Goal: Information Seeking & Learning: Learn about a topic

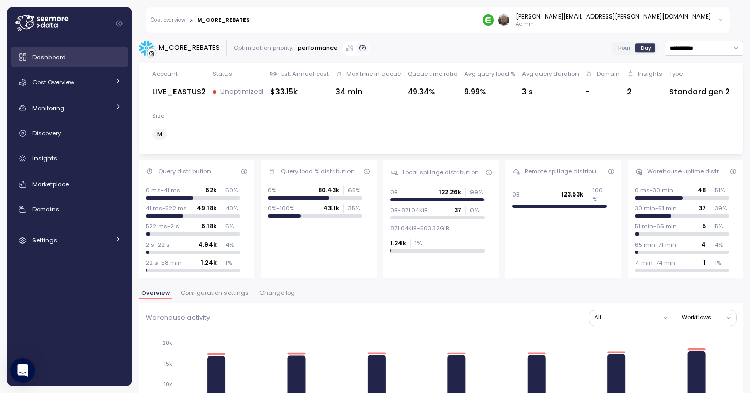
click at [38, 60] on span "Dashboard" at bounding box center [48, 57] width 33 height 8
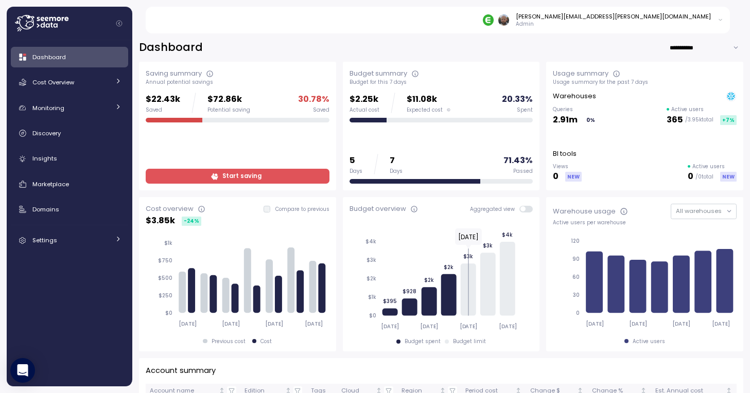
click at [704, 40] on input "**********" at bounding box center [707, 47] width 74 height 15
type input "**********"
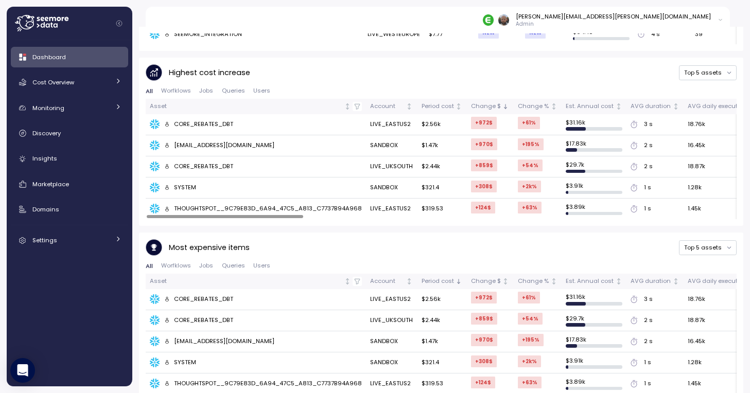
scroll to position [681, 0]
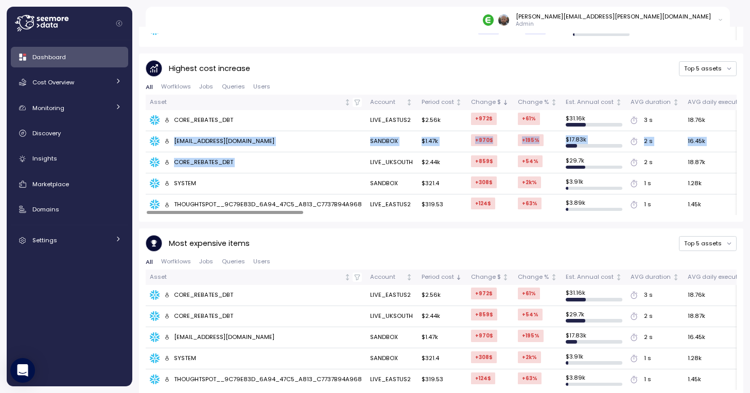
drag, startPoint x: 148, startPoint y: 131, endPoint x: 401, endPoint y: 146, distance: 252.8
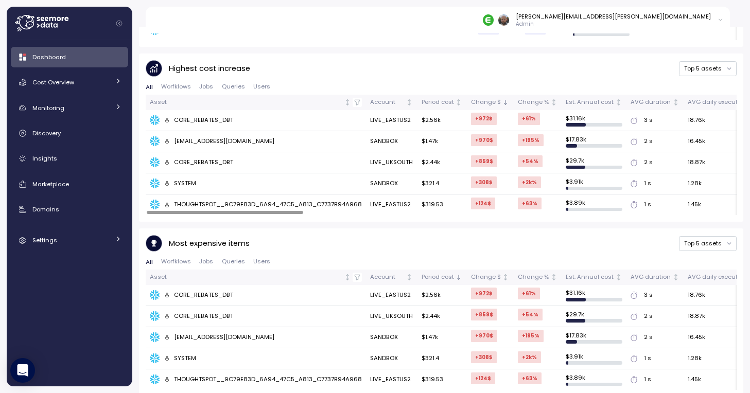
click at [200, 138] on div "[EMAIL_ADDRESS][DOMAIN_NAME]" at bounding box center [219, 141] width 111 height 9
click at [59, 76] on link "Cost Overview" at bounding box center [69, 82] width 117 height 21
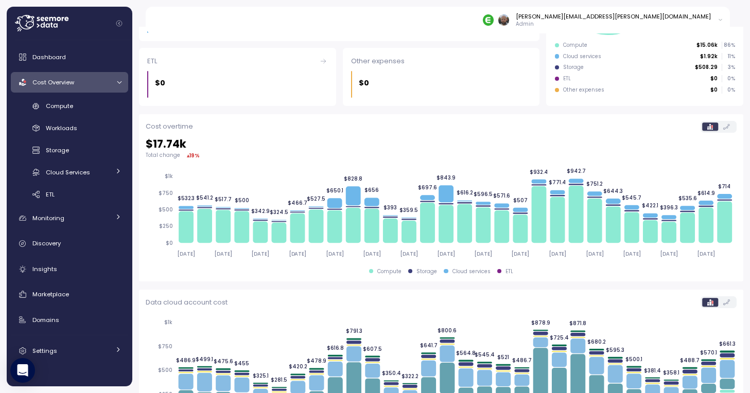
scroll to position [268, 0]
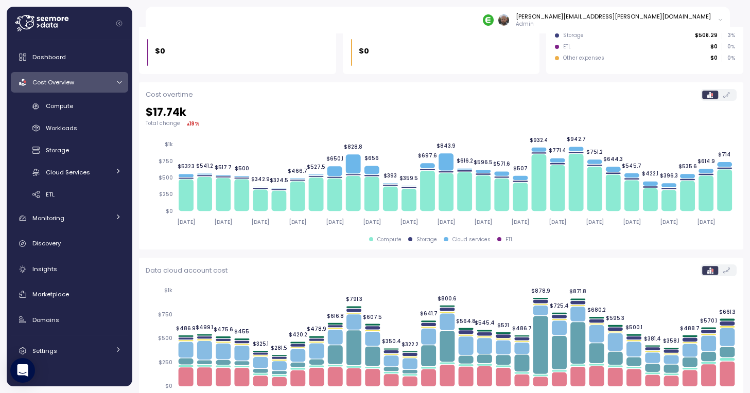
click at [733, 93] on label at bounding box center [726, 95] width 17 height 8
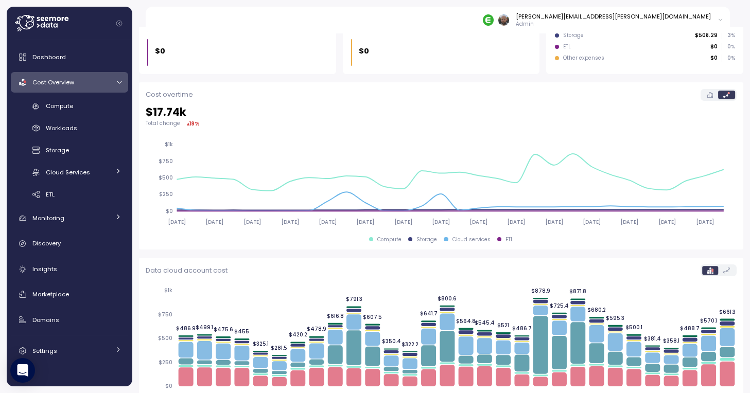
click at [714, 94] on label at bounding box center [710, 95] width 16 height 8
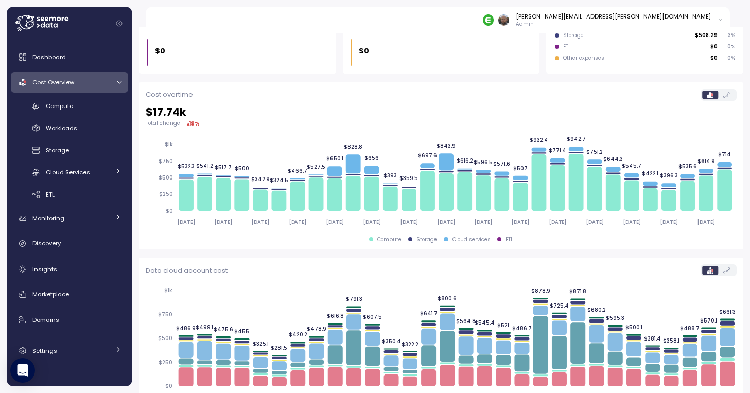
click at [728, 95] on icon at bounding box center [727, 95] width 7 height 6
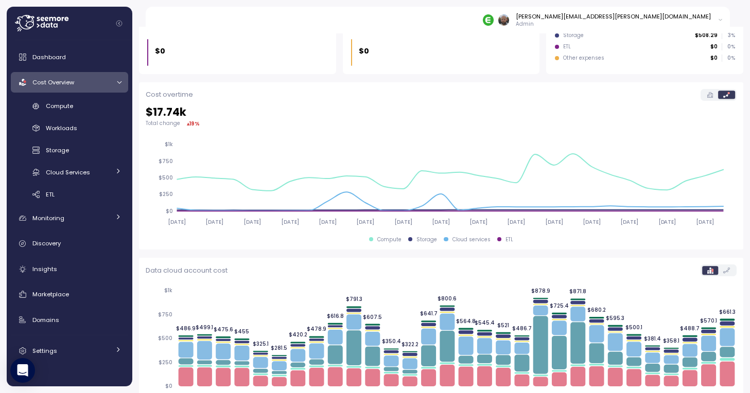
click at [708, 97] on icon at bounding box center [711, 95] width 6 height 6
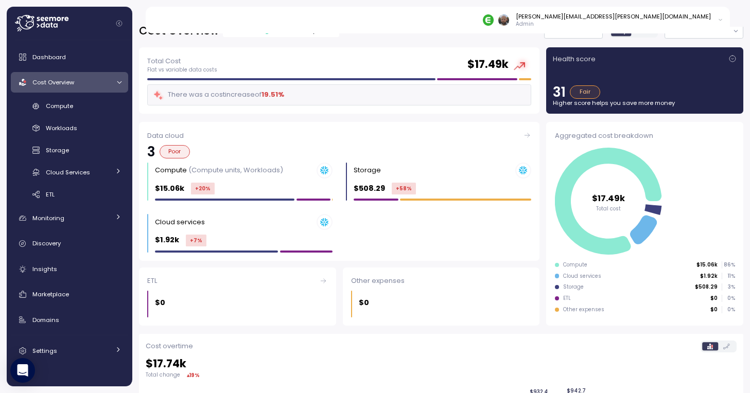
scroll to position [0, 0]
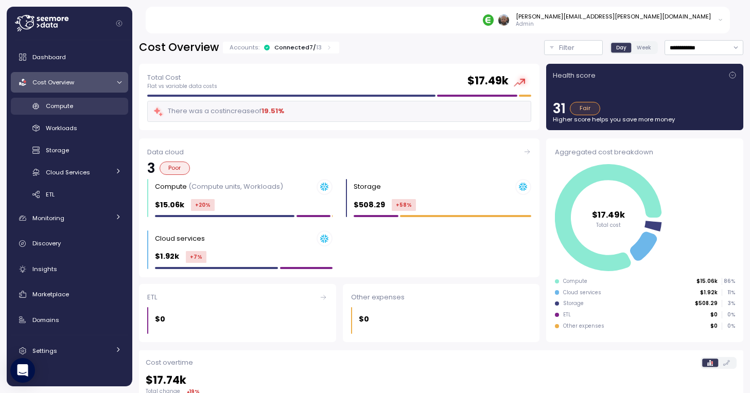
click at [73, 99] on link "Compute" at bounding box center [69, 106] width 117 height 17
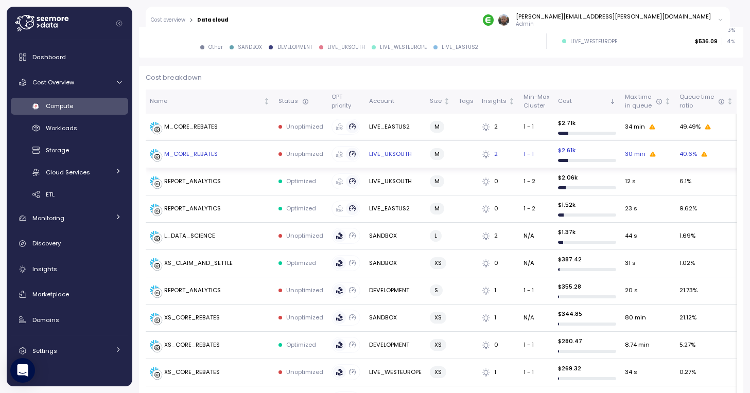
scroll to position [272, 0]
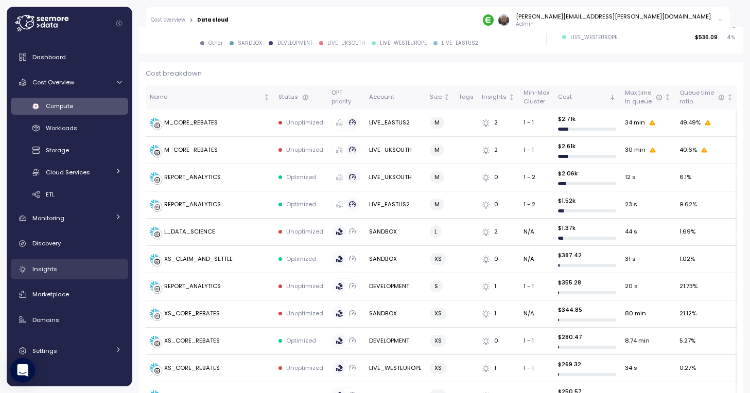
click at [60, 268] on div "Insights" at bounding box center [76, 269] width 89 height 10
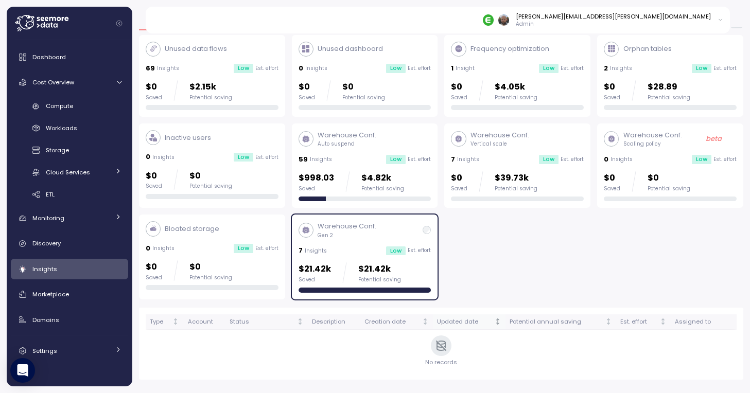
scroll to position [27, 0]
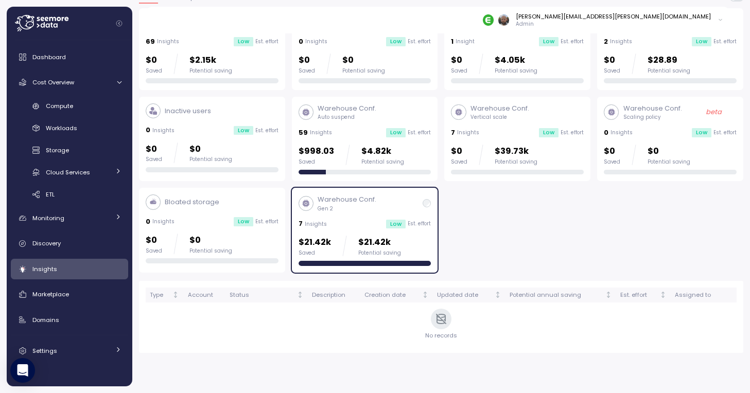
click at [343, 204] on p "Warehouse Conf." at bounding box center [347, 200] width 59 height 10
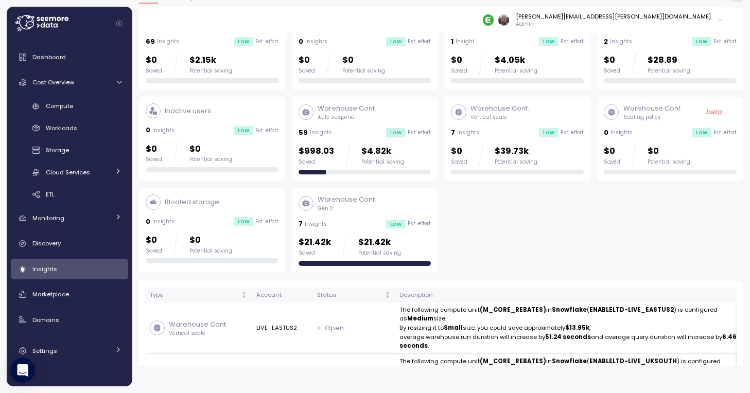
click at [357, 217] on div "Warehouse Conf. Gen 2 7 Insights Low Est. effort $21.42k Saved $21.42k Potentia…" at bounding box center [365, 230] width 133 height 71
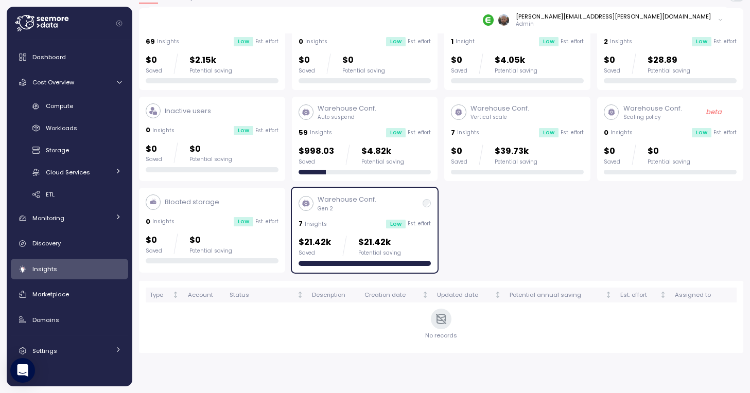
click at [334, 217] on div "Warehouse Conf. Gen 2 7 Insights Low Est. effort $21.42k Saved $21.42k Potentia…" at bounding box center [365, 230] width 133 height 71
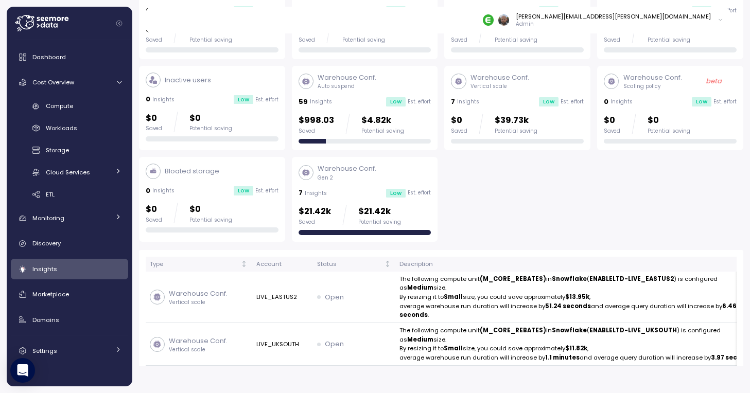
scroll to position [67, 0]
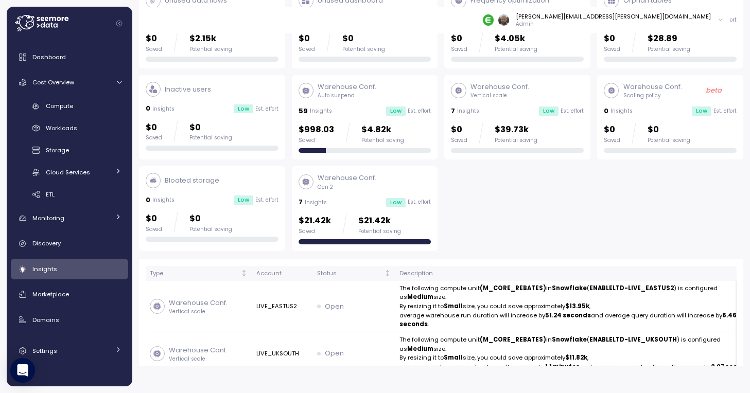
click at [337, 186] on p "Gen 2" at bounding box center [347, 187] width 59 height 7
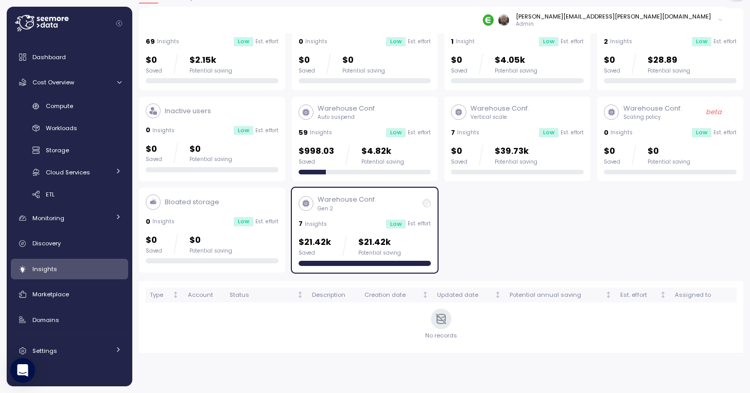
click at [372, 205] on p "Gen 2" at bounding box center [347, 208] width 59 height 7
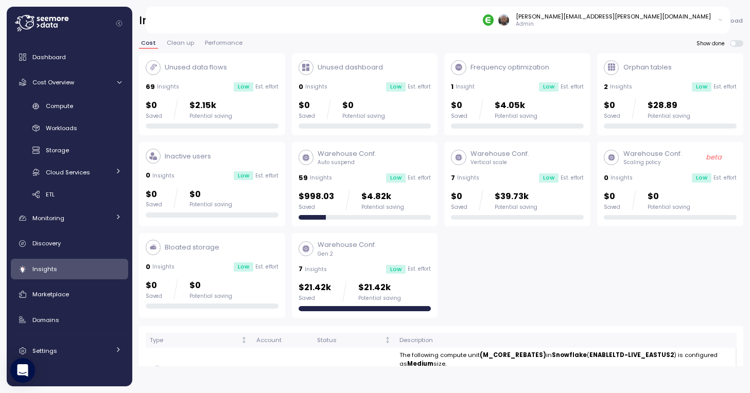
click at [367, 169] on div "Warehouse Conf. Auto suspend 59 Insights Low Est. effort $998.03 Saved $4.82k P…" at bounding box center [365, 184] width 133 height 71
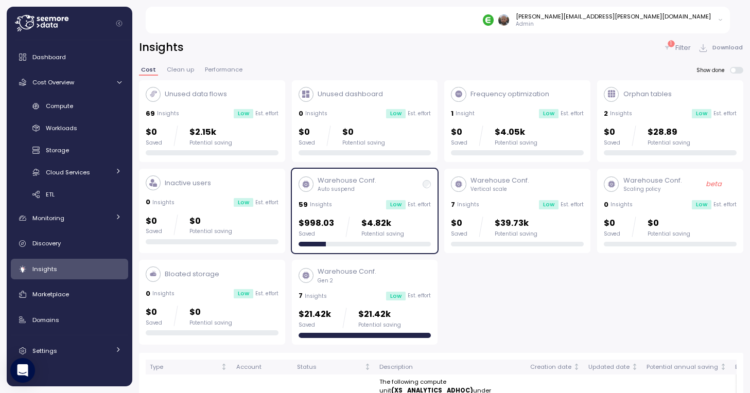
click at [345, 186] on p "Auto suspend" at bounding box center [347, 189] width 59 height 7
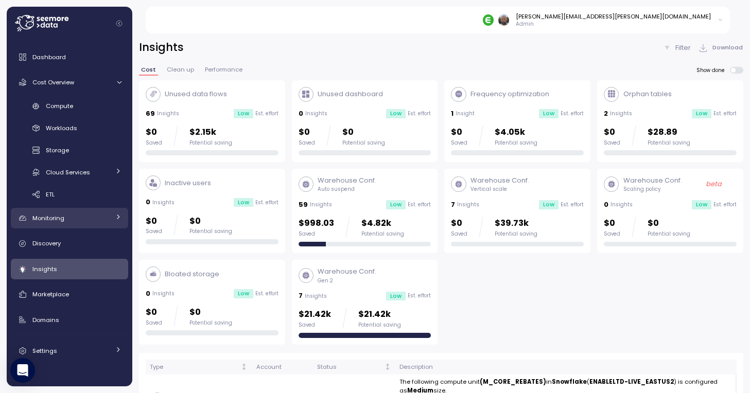
click at [49, 213] on link "Monitoring" at bounding box center [69, 218] width 117 height 21
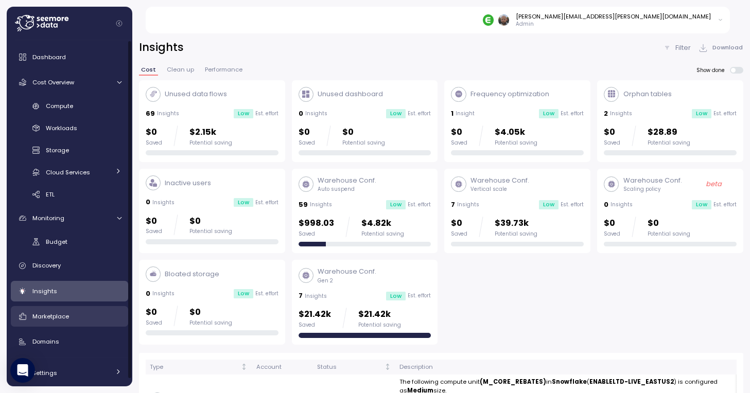
scroll to position [8, 0]
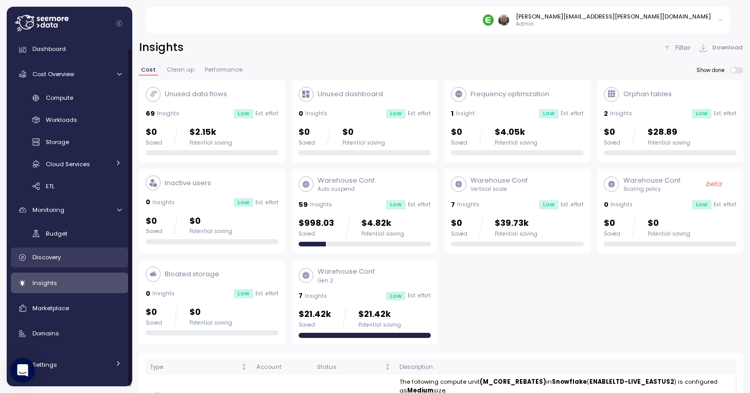
click at [72, 253] on div "Discovery" at bounding box center [76, 257] width 89 height 10
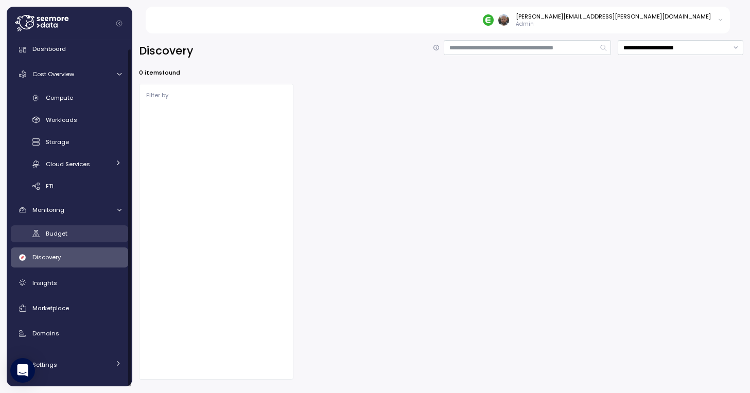
click at [73, 231] on div "Budget" at bounding box center [84, 234] width 76 height 10
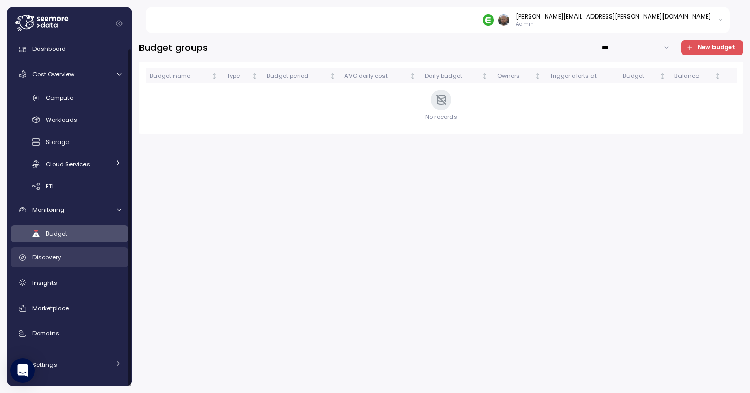
click at [44, 264] on link "Discovery" at bounding box center [69, 258] width 117 height 21
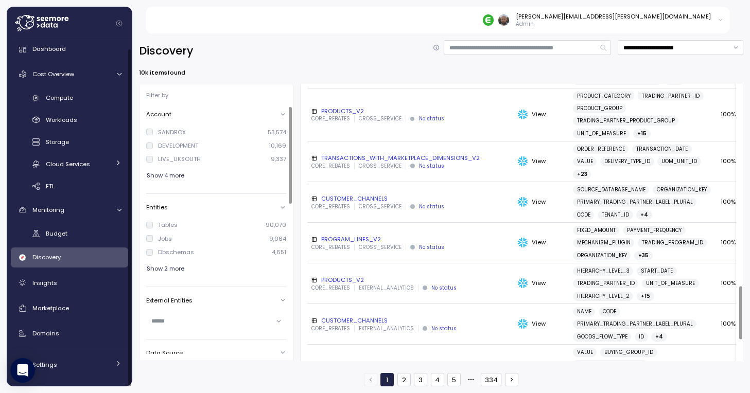
scroll to position [1173, 0]
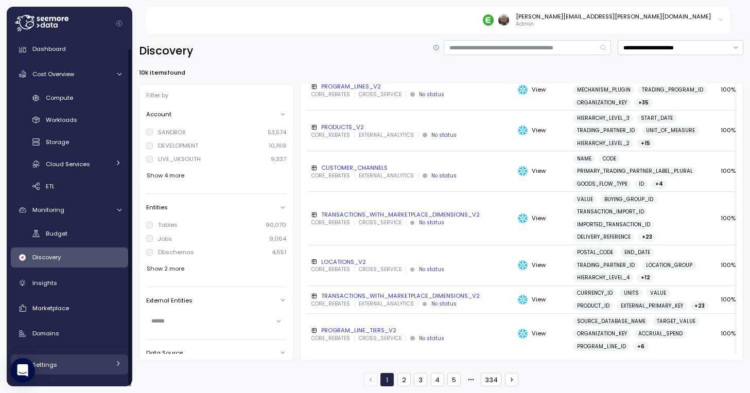
click at [81, 363] on div "Settings" at bounding box center [70, 365] width 77 height 10
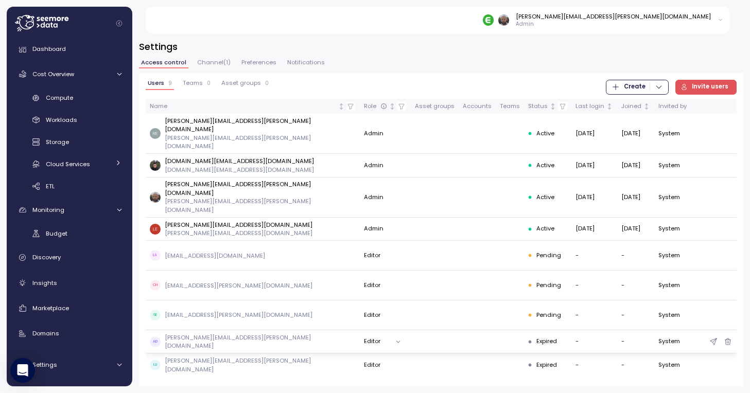
click at [496, 331] on td at bounding box center [510, 342] width 28 height 23
click at [716, 336] on icon "button" at bounding box center [714, 342] width 8 height 12
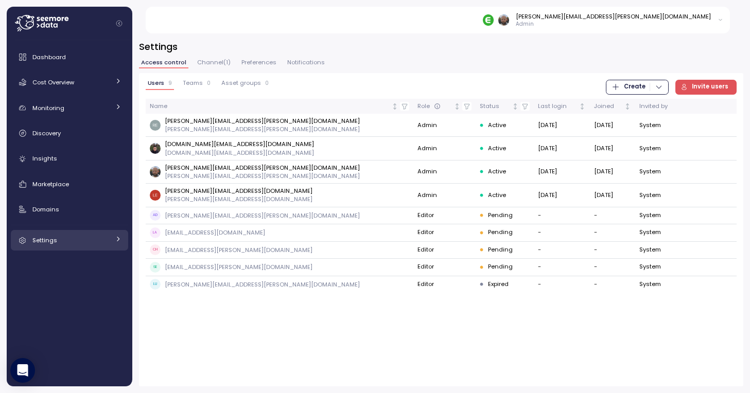
click at [71, 239] on div "Settings" at bounding box center [70, 240] width 77 height 10
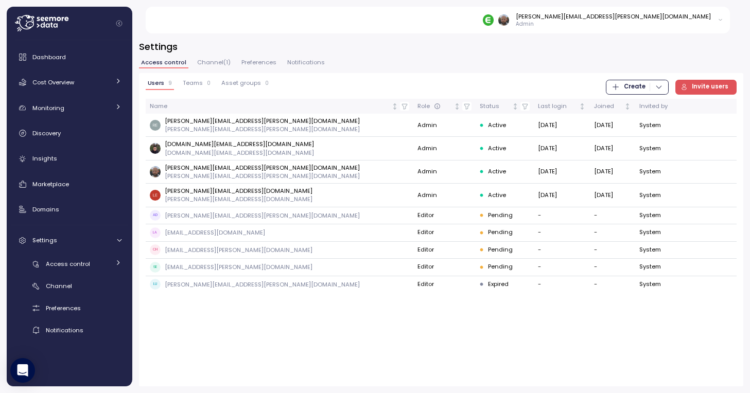
click at [216, 61] on span "Channel ( 1 )" at bounding box center [213, 63] width 33 height 6
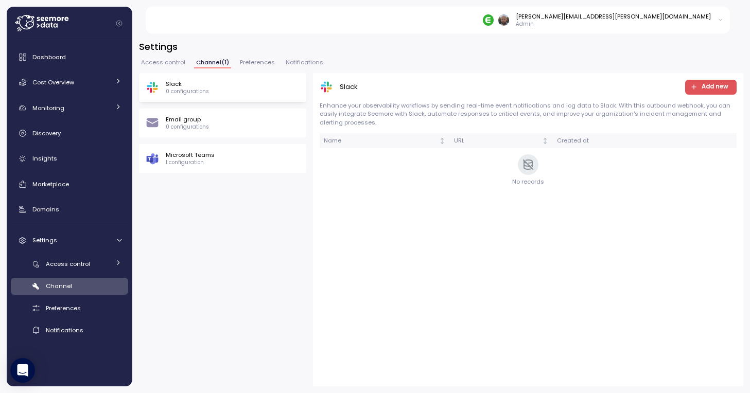
click at [223, 151] on div "Microsoft Teams 1 configuration" at bounding box center [223, 158] width 154 height 15
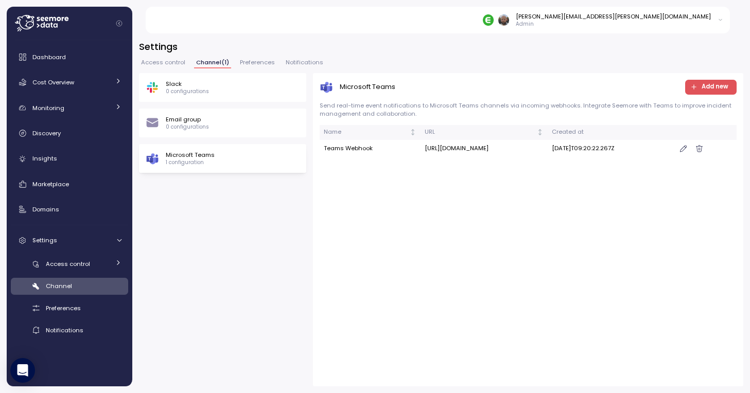
click at [687, 153] on icon "button" at bounding box center [683, 149] width 7 height 8
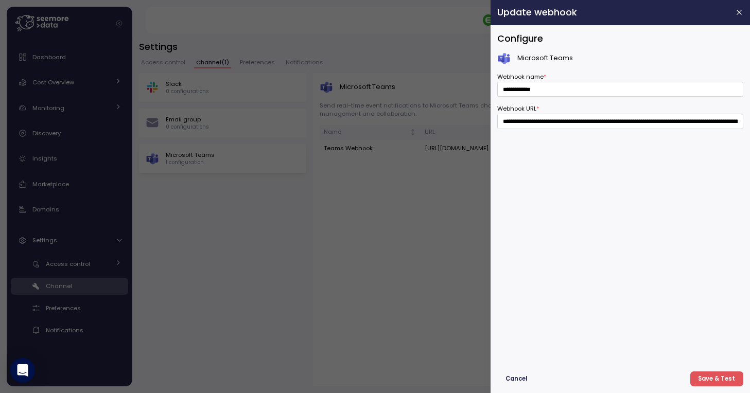
click at [513, 378] on span "Cancel" at bounding box center [517, 379] width 22 height 14
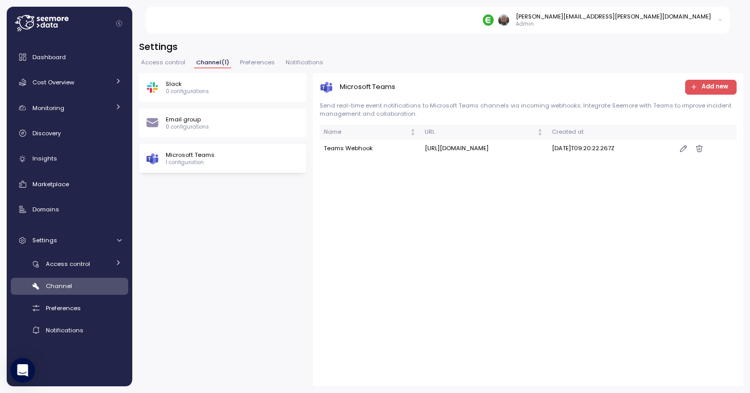
click at [687, 153] on icon "button" at bounding box center [683, 149] width 7 height 8
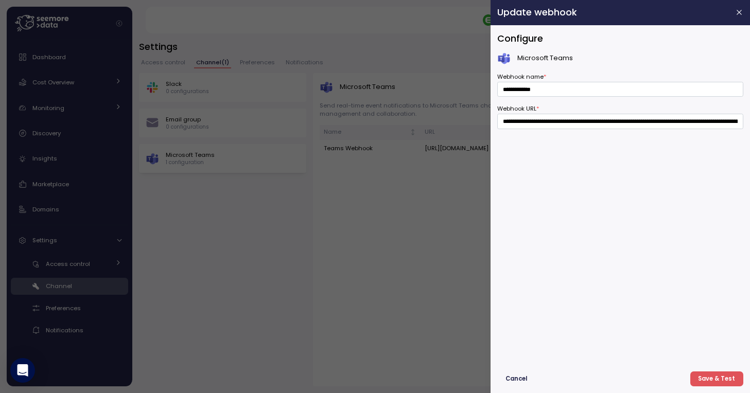
click at [714, 374] on span "Save & Test" at bounding box center [716, 379] width 37 height 14
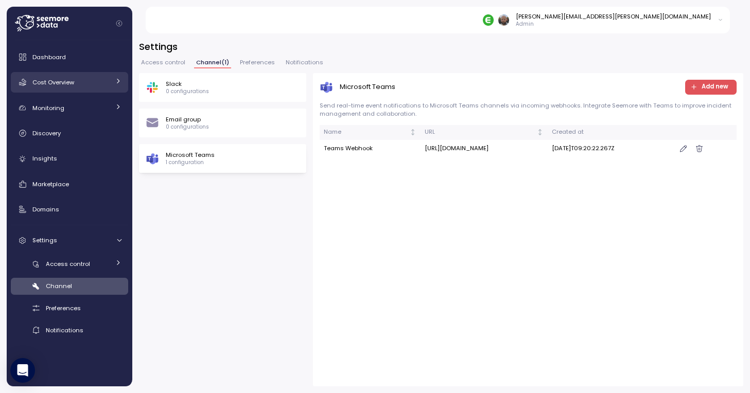
click at [55, 82] on span "Cost Overview" at bounding box center [53, 82] width 42 height 8
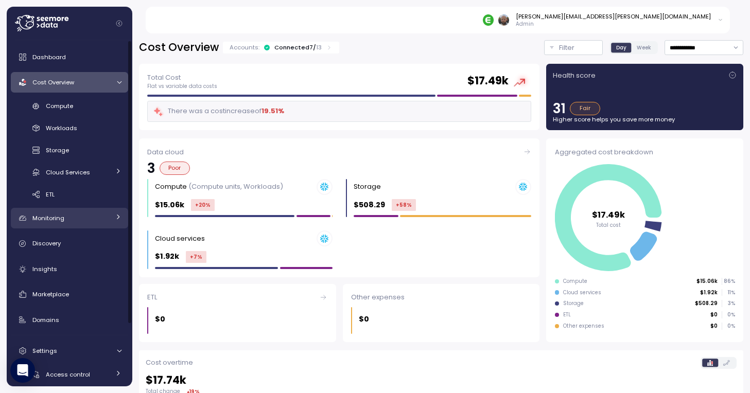
click at [62, 217] on span "Monitoring" at bounding box center [48, 218] width 32 height 8
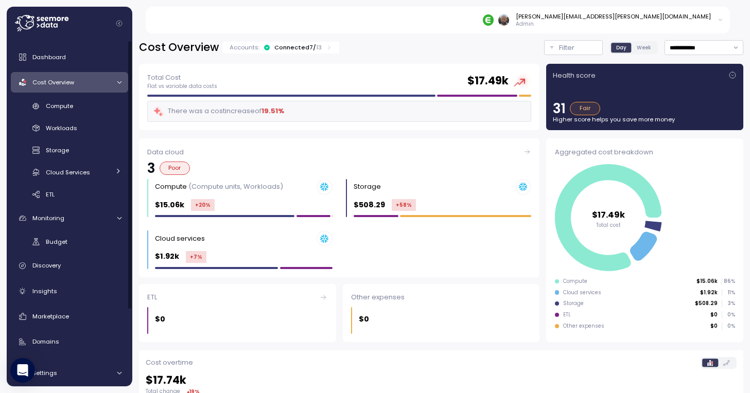
click at [59, 251] on div "Dashboard Cost Overview Compute Workloads Storage Cloud Services Clustering col…" at bounding box center [69, 259] width 117 height 425
click at [63, 237] on div "Budget" at bounding box center [84, 242] width 76 height 10
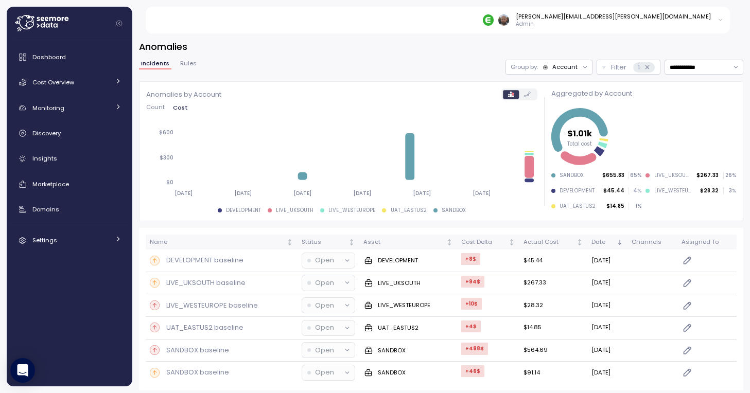
scroll to position [3, 0]
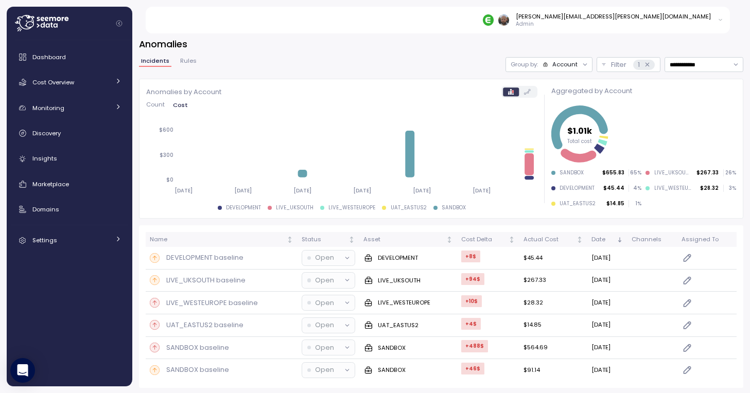
click at [186, 63] on span "Rules" at bounding box center [188, 61] width 16 height 6
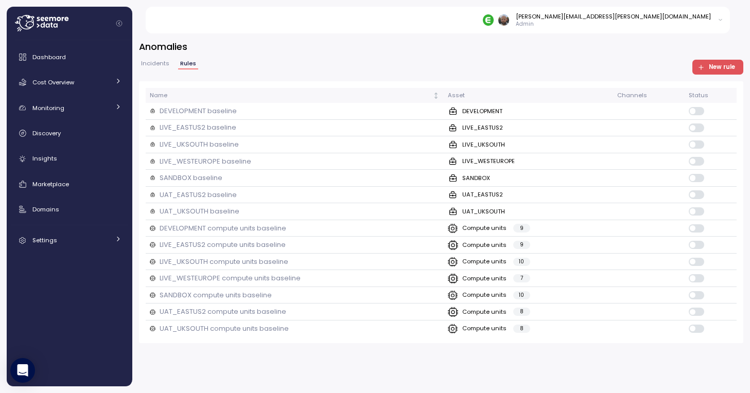
click at [148, 62] on span "Incidents" at bounding box center [155, 64] width 28 height 6
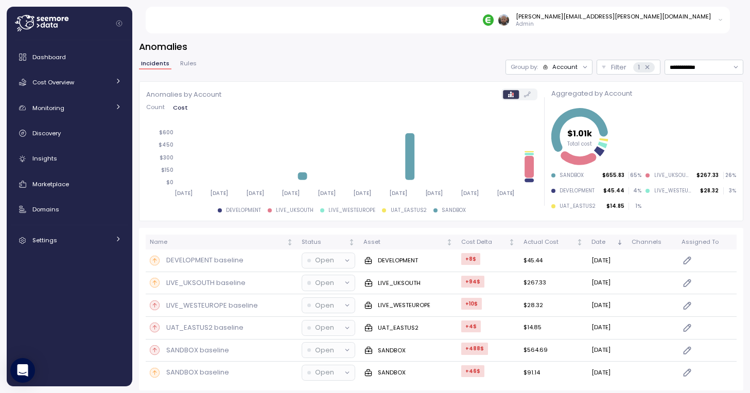
scroll to position [3, 0]
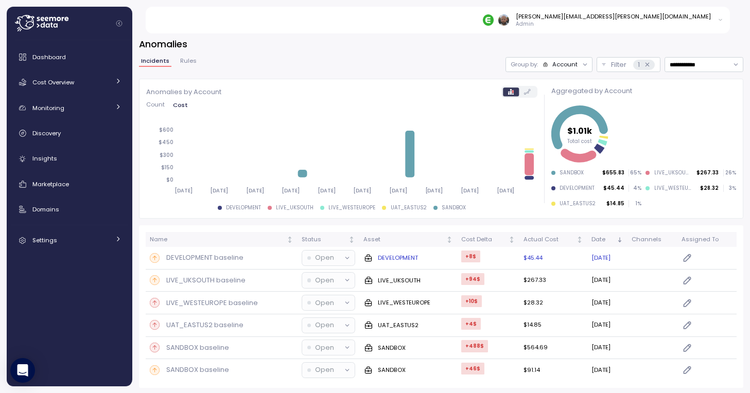
click at [200, 254] on p "DEVELOPMENT baseline" at bounding box center [204, 258] width 77 height 10
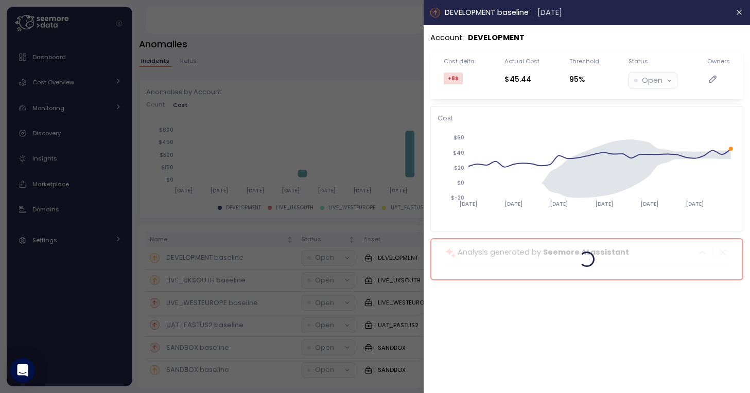
click at [236, 273] on div at bounding box center [375, 196] width 750 height 393
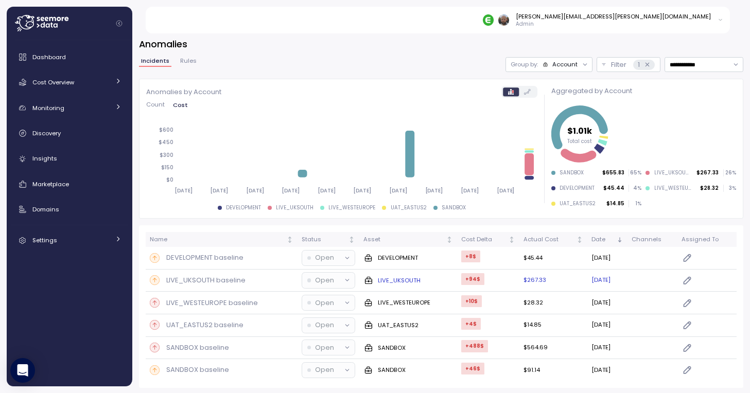
click at [213, 282] on p "LIVE_UKSOUTH baseline" at bounding box center [205, 281] width 79 height 10
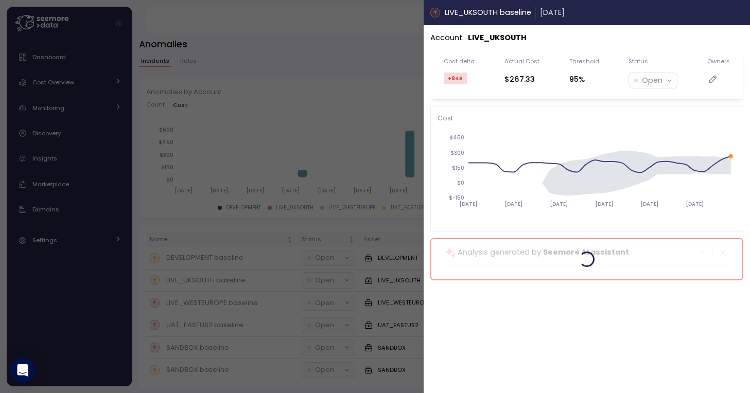
click at [741, 11] on icon "button" at bounding box center [740, 12] width 5 height 5
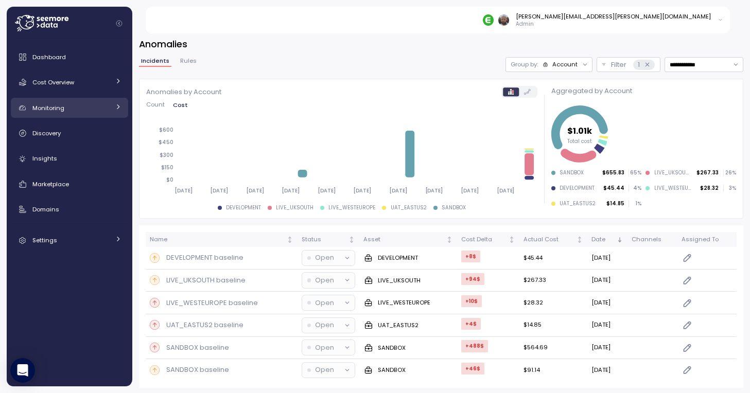
click at [58, 107] on span "Monitoring" at bounding box center [48, 108] width 32 height 8
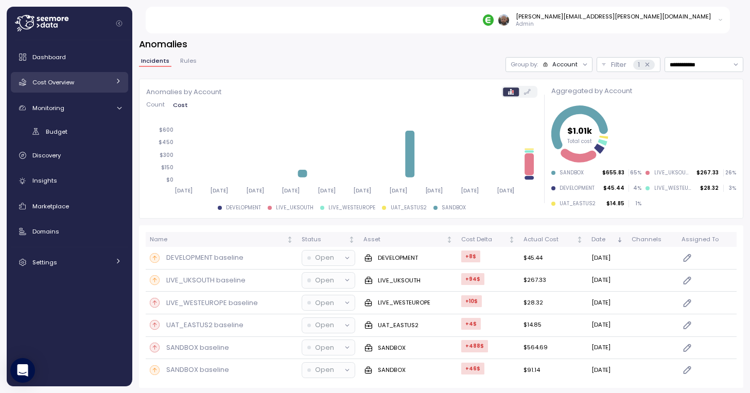
click at [50, 83] on span "Cost Overview" at bounding box center [53, 82] width 42 height 8
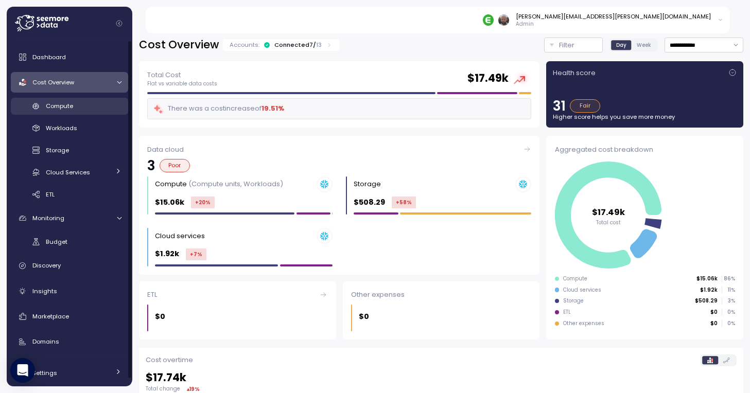
click at [61, 105] on span "Compute" at bounding box center [59, 106] width 27 height 8
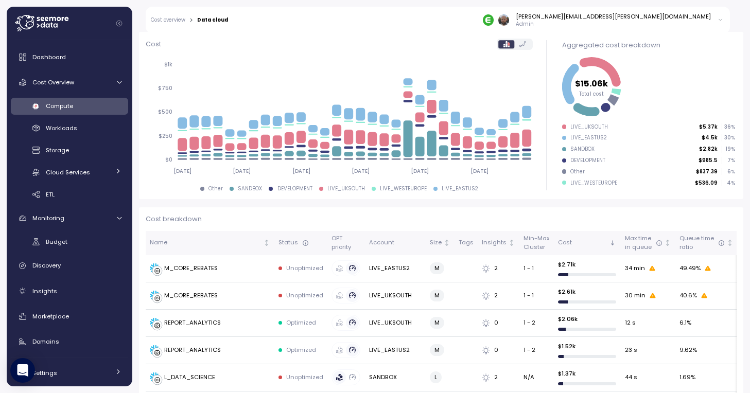
scroll to position [136, 0]
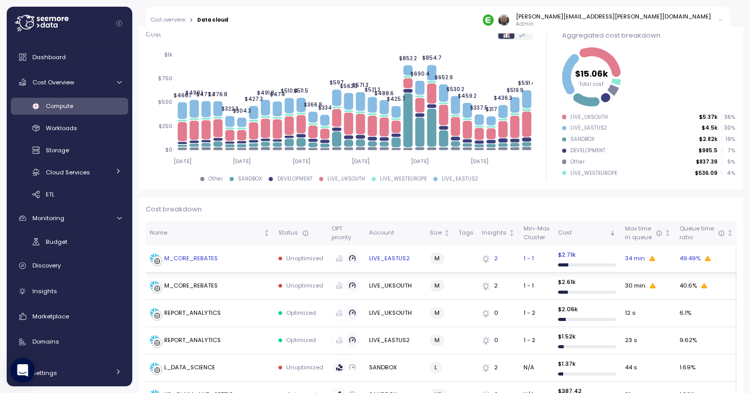
click at [183, 260] on div "M_CORE_REBATES" at bounding box center [191, 258] width 54 height 9
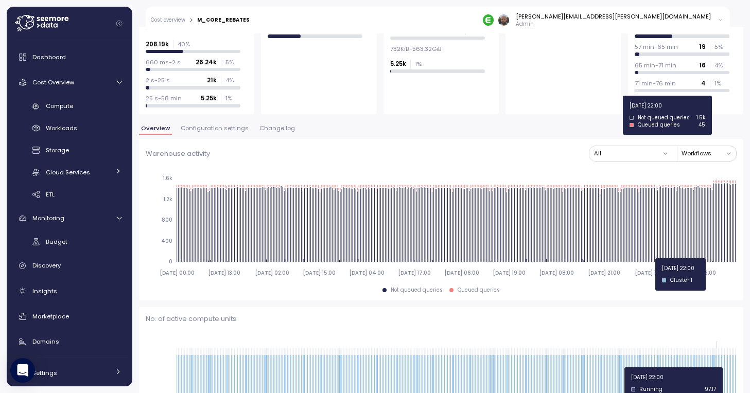
scroll to position [282, 0]
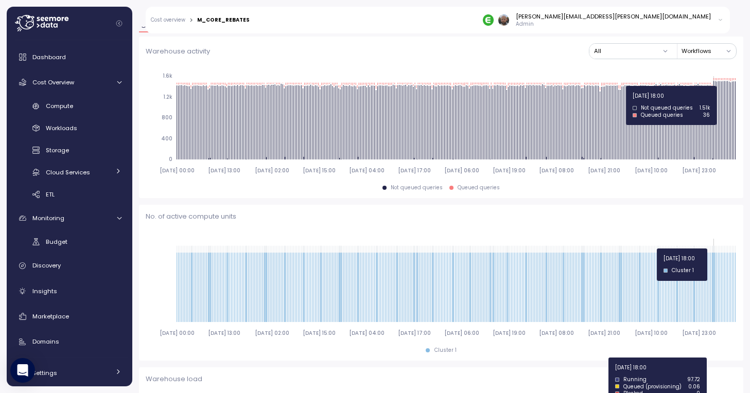
click at [714, 86] on icon "2025-08-05 00:00 2025-08-07 13:00 2025-08-10 02:00 2025-08-12 15:00 2025-08-15 …" at bounding box center [441, 123] width 591 height 114
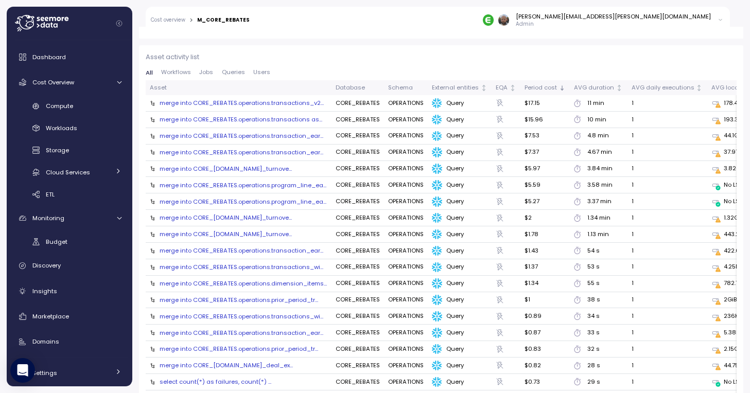
scroll to position [1142, 0]
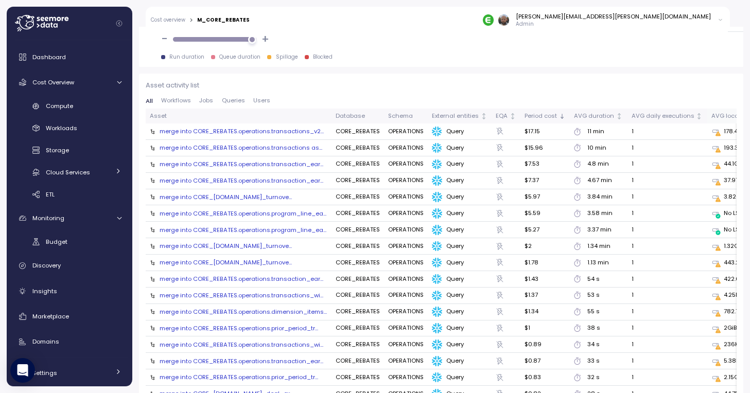
click at [718, 113] on div "AVG local spillage" at bounding box center [739, 116] width 54 height 9
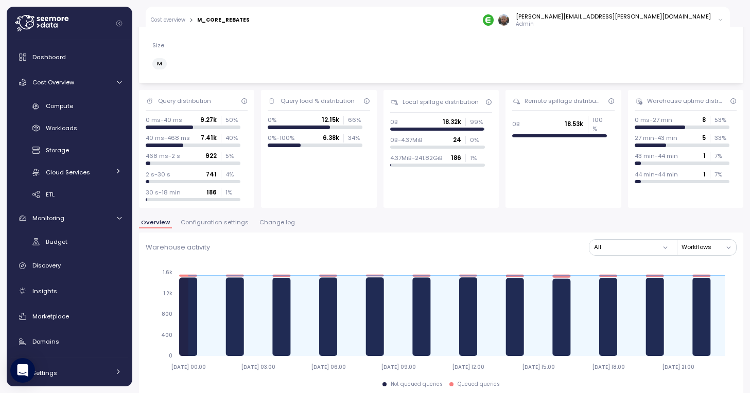
scroll to position [0, 0]
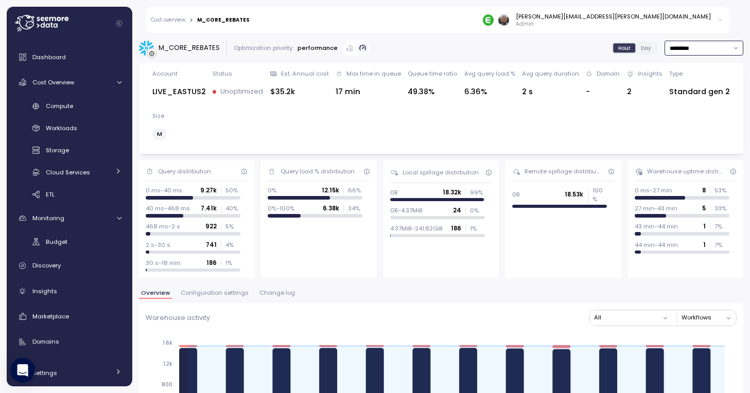
click at [698, 45] on input "*********" at bounding box center [704, 48] width 79 height 15
click at [677, 83] on div "Last 3 days" at bounding box center [693, 82] width 46 height 8
type input "**********"
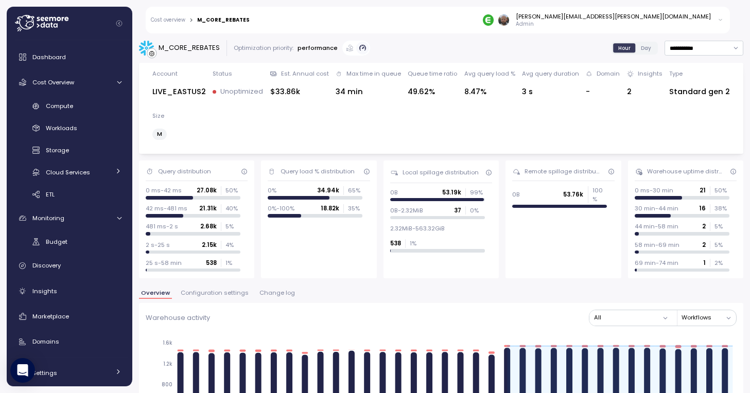
click at [649, 46] on span "Day" at bounding box center [646, 48] width 10 height 8
